Goal: Find specific page/section: Find specific page/section

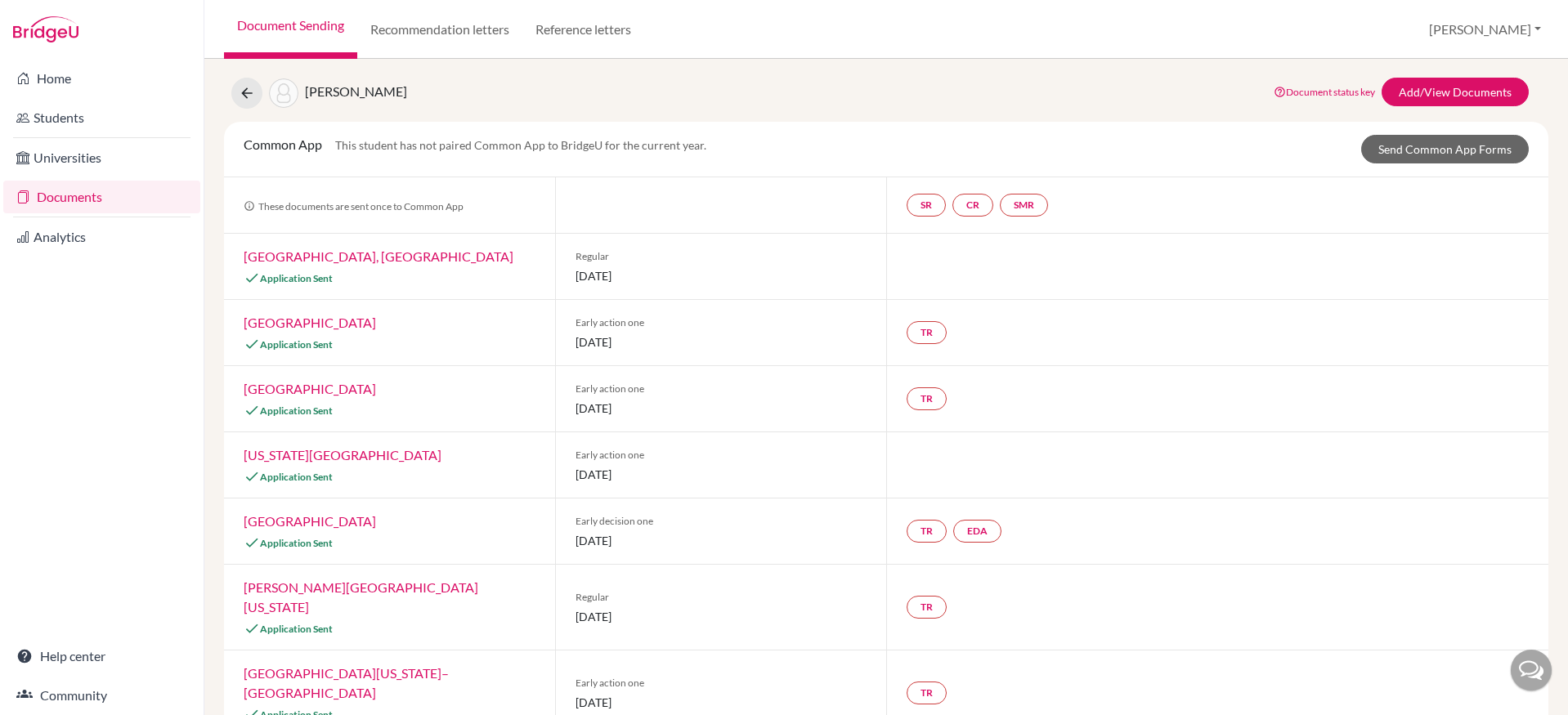
scroll to position [39, 0]
click at [1511, 38] on button "[PERSON_NAME]" at bounding box center [1485, 29] width 127 height 31
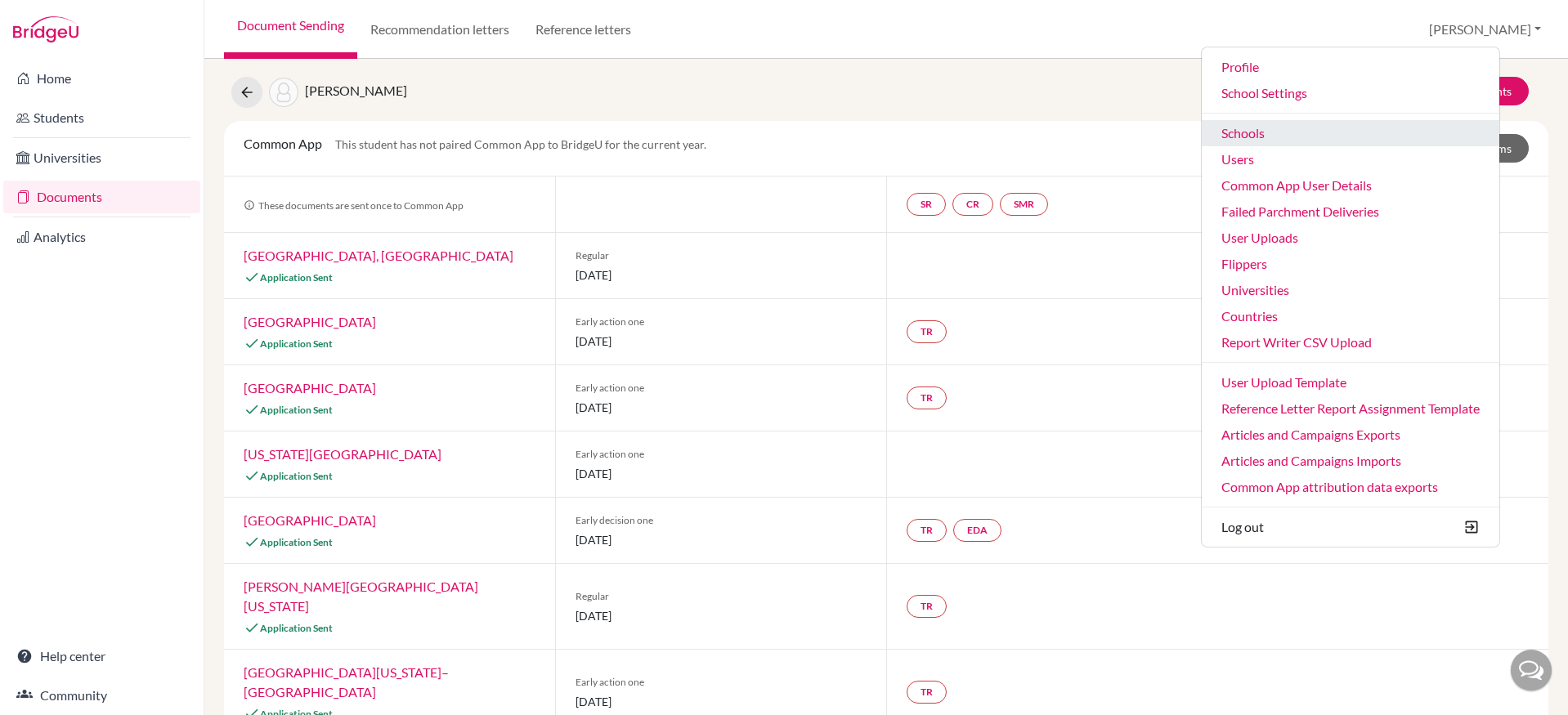
click at [1358, 140] on link "Schools" at bounding box center [1351, 134] width 298 height 27
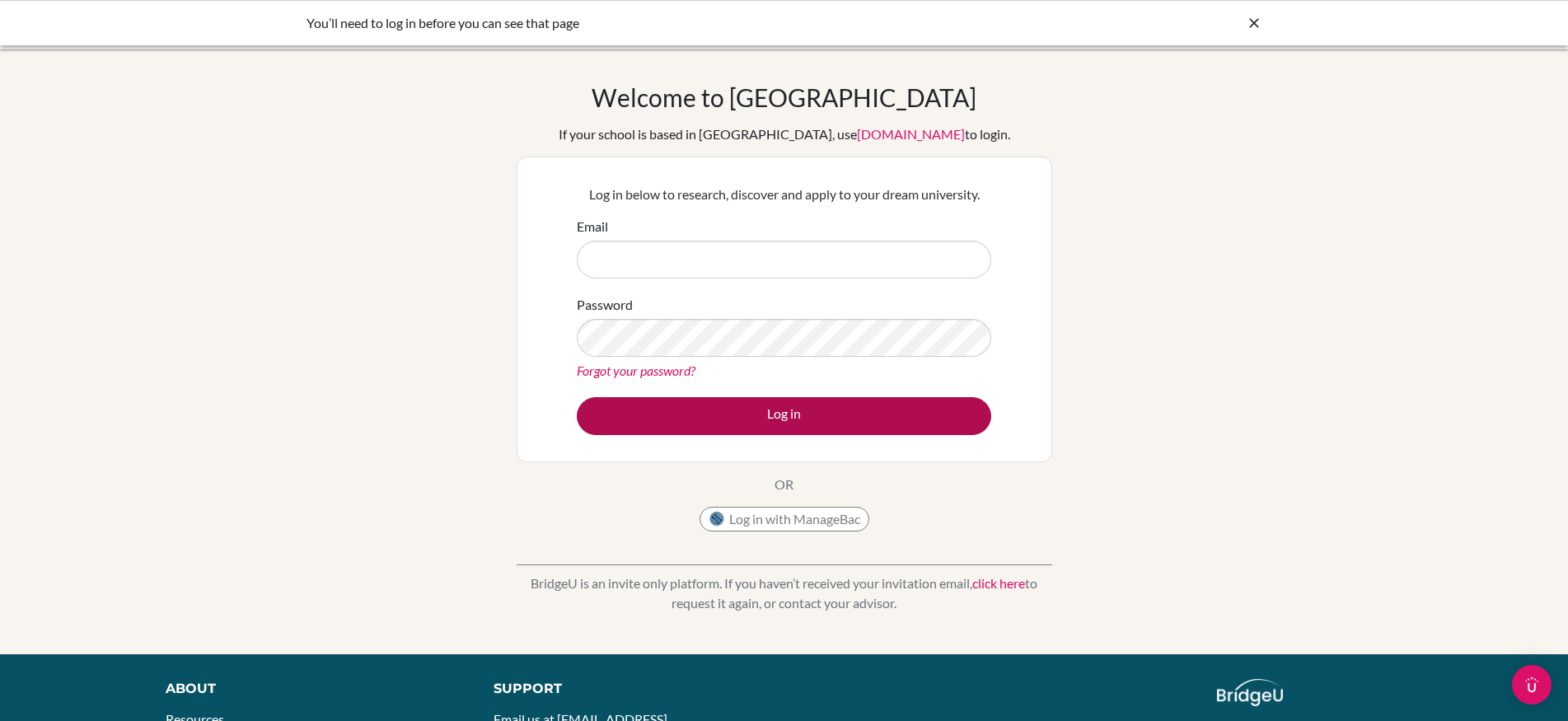
type input "[PERSON_NAME][EMAIL_ADDRESS][PERSON_NAME][DOMAIN_NAME]"
click at [728, 407] on button "Log in" at bounding box center [784, 416] width 415 height 38
click at [784, 426] on button "Log in" at bounding box center [784, 416] width 415 height 38
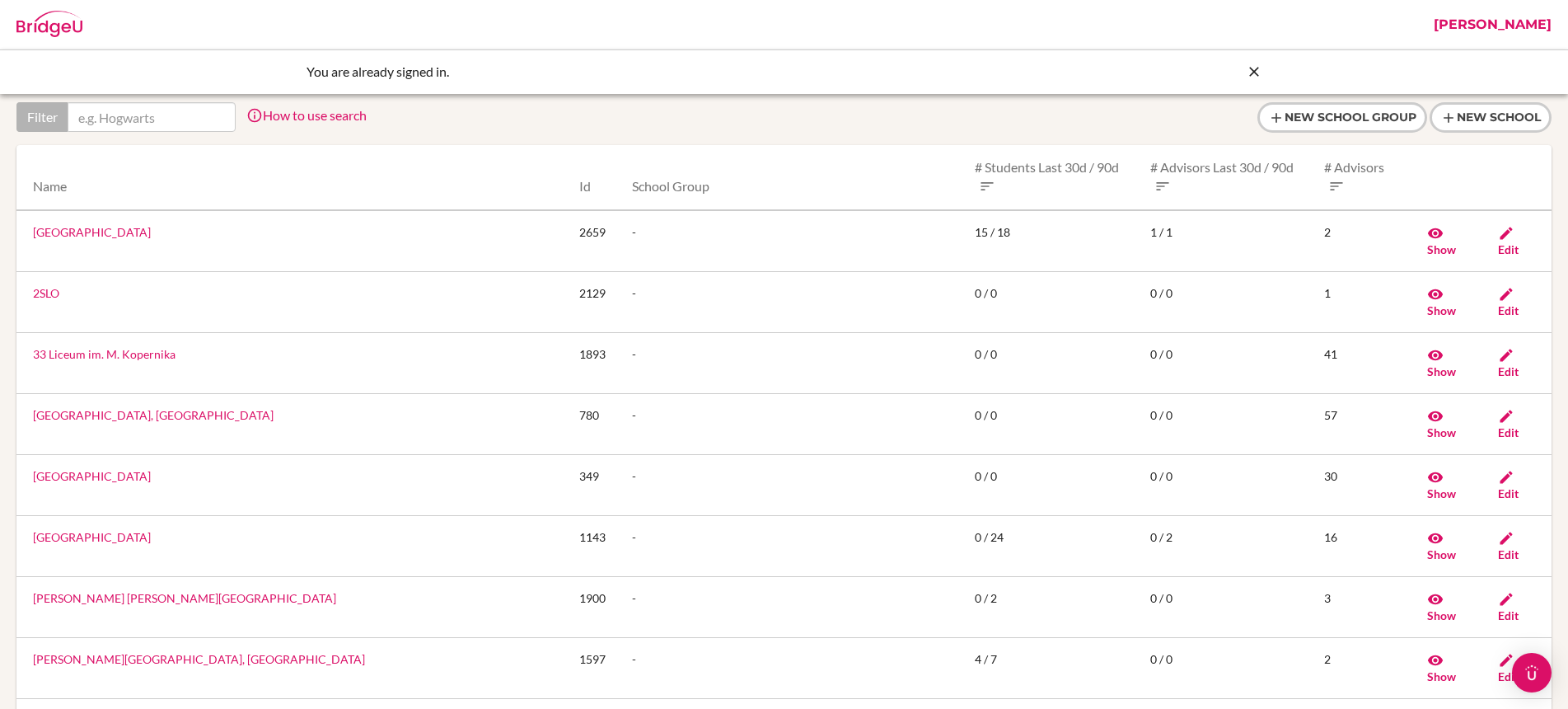
click at [149, 118] on input "text" at bounding box center [151, 116] width 168 height 29
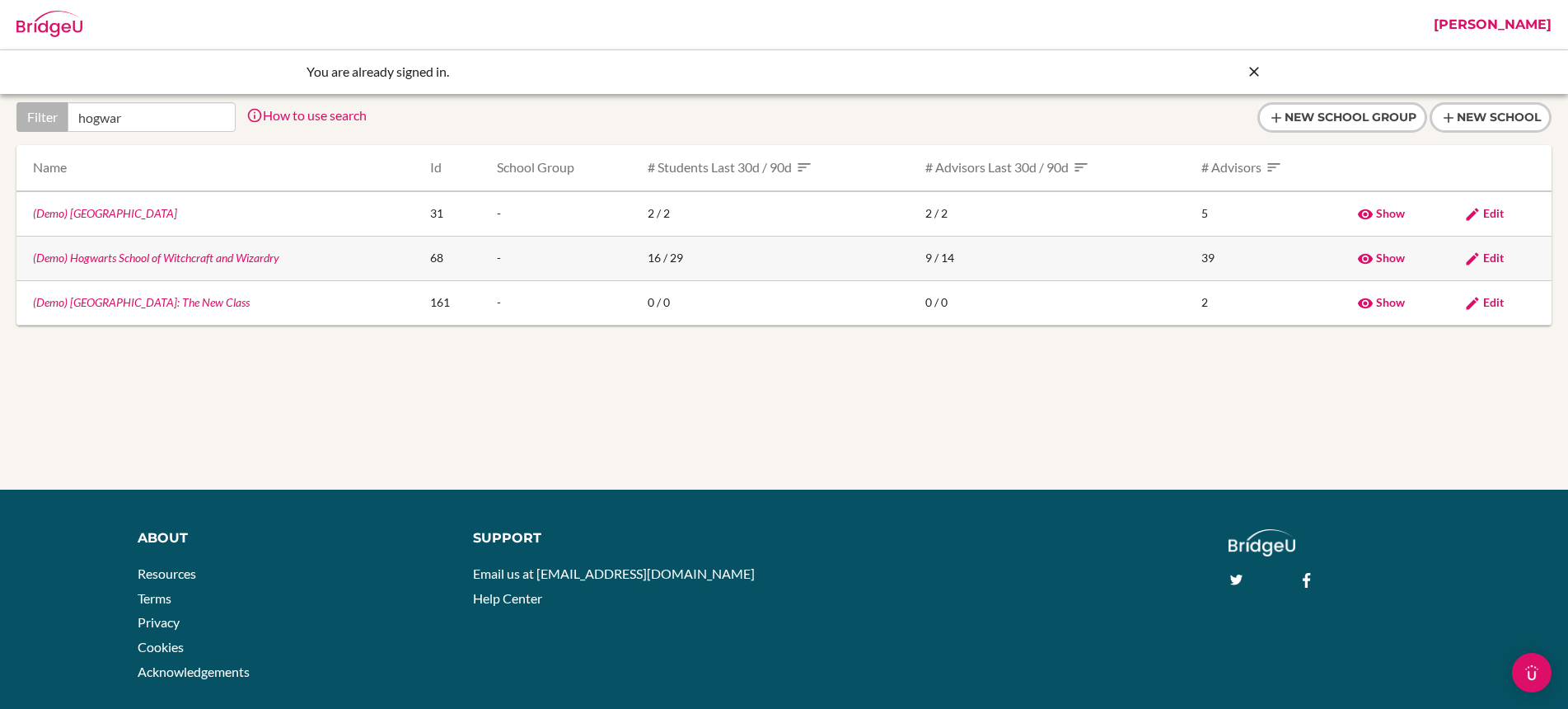
type input "hogwar"
click at [144, 257] on link "(Demo) Hogwarts School of Witchcraft and Wizardry" at bounding box center [156, 258] width 247 height 14
